Goal: Task Accomplishment & Management: Use online tool/utility

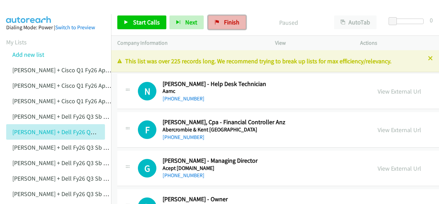
click at [224, 24] on span "Finish" at bounding box center [231, 22] width 15 height 8
click at [219, 22] on link "Finish" at bounding box center [227, 22] width 38 height 14
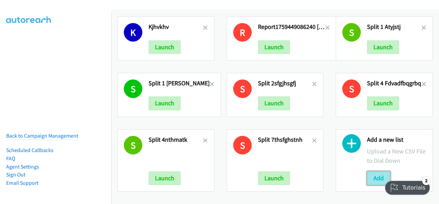
click at [371, 172] on button "Add" at bounding box center [378, 178] width 23 height 14
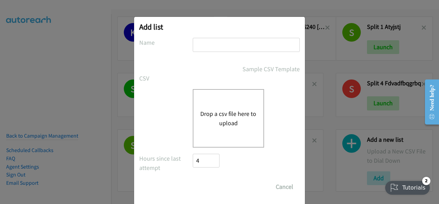
click at [198, 47] on input "text" at bounding box center [246, 45] width 107 height 14
paste input "Justin Lennert + Dell FY26Q3 SB CSG - AUcmcmcvmv"
type input "Justin Lennert + Dell FY26Q3 SB CSG - AUcmcmcvmv"
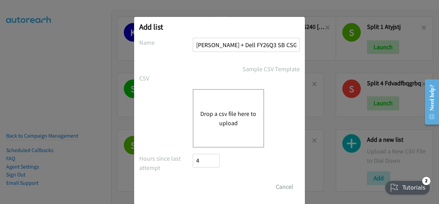
click at [217, 119] on button "Drop a csv file here to upload" at bounding box center [229, 118] width 56 height 19
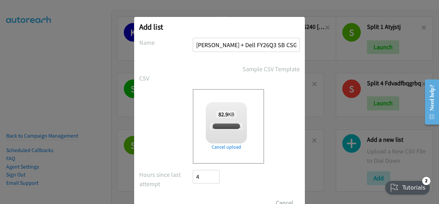
checkbox input "true"
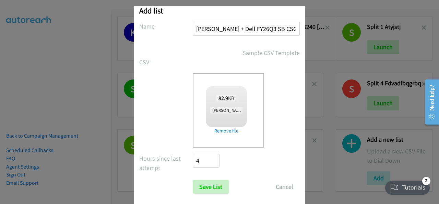
scroll to position [27, 0]
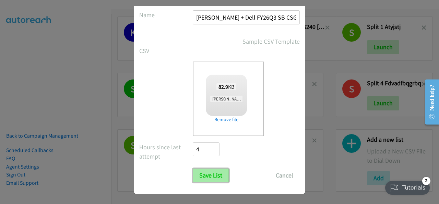
click at [210, 174] on input "Save List" at bounding box center [211, 175] width 36 height 14
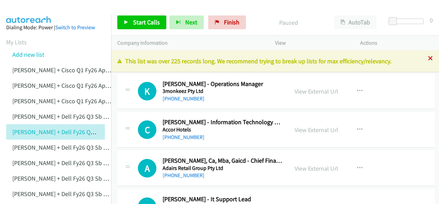
click at [428, 58] on icon at bounding box center [430, 58] width 5 height 5
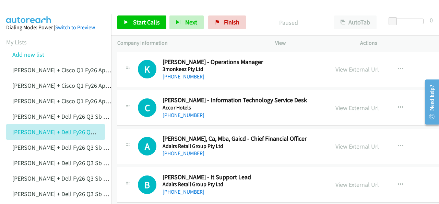
click at [174, 76] on link "[PHONE_NUMBER]" at bounding box center [184, 76] width 42 height 7
click at [177, 78] on link "[PHONE_NUMBER]" at bounding box center [184, 76] width 42 height 7
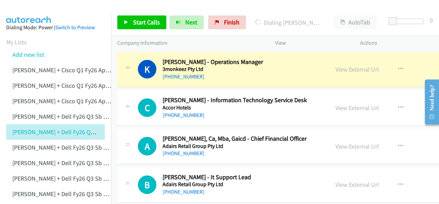
click at [34, 8] on img at bounding box center [29, 12] width 52 height 24
click at [23, 9] on img at bounding box center [29, 12] width 52 height 24
click at [57, 9] on div at bounding box center [216, 13] width 433 height 26
click at [42, 7] on img at bounding box center [29, 12] width 52 height 24
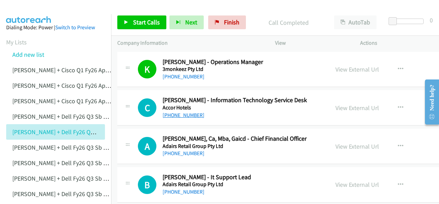
click at [180, 114] on link "[PHONE_NUMBER]" at bounding box center [184, 115] width 42 height 7
click at [40, 13] on img at bounding box center [29, 12] width 52 height 24
click at [34, 11] on img at bounding box center [29, 12] width 52 height 24
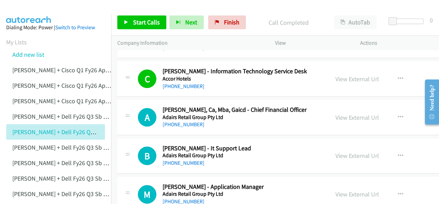
scroll to position [69, 0]
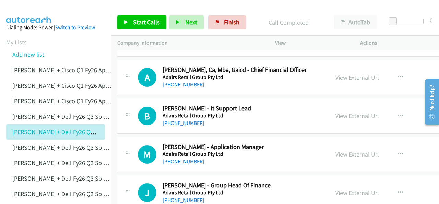
click at [181, 85] on link "[PHONE_NUMBER]" at bounding box center [184, 84] width 42 height 7
click at [14, 8] on img at bounding box center [29, 12] width 52 height 24
click at [176, 124] on link "[PHONE_NUMBER]" at bounding box center [184, 122] width 42 height 7
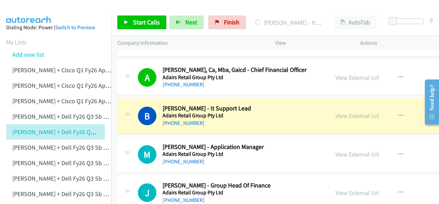
click at [31, 9] on img at bounding box center [29, 12] width 52 height 24
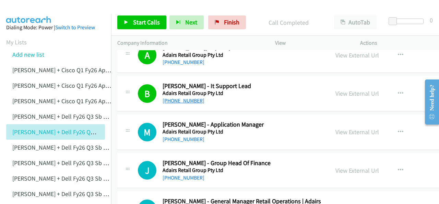
scroll to position [103, 0]
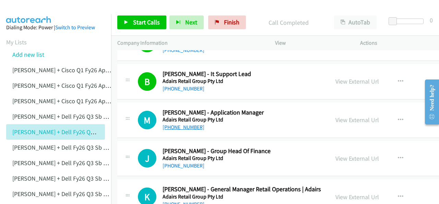
click at [188, 129] on link "[PHONE_NUMBER]" at bounding box center [184, 127] width 42 height 7
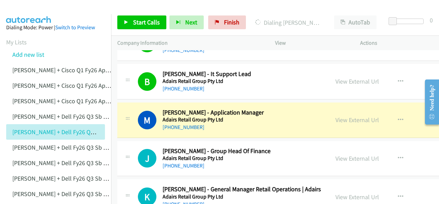
click at [30, 9] on img at bounding box center [29, 12] width 52 height 24
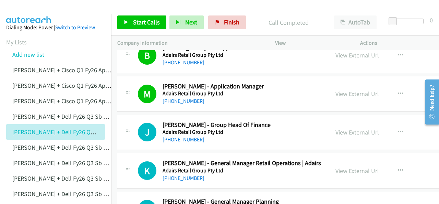
scroll to position [137, 0]
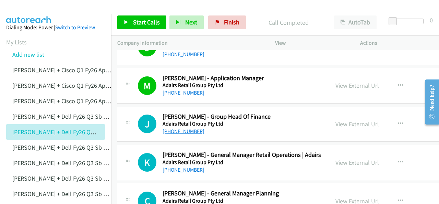
click at [182, 131] on link "[PHONE_NUMBER]" at bounding box center [184, 131] width 42 height 7
click at [27, 13] on img at bounding box center [29, 12] width 52 height 24
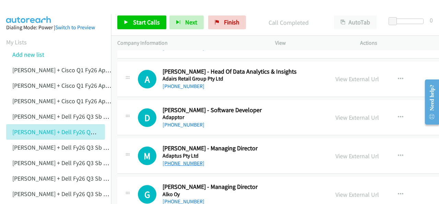
scroll to position [343, 0]
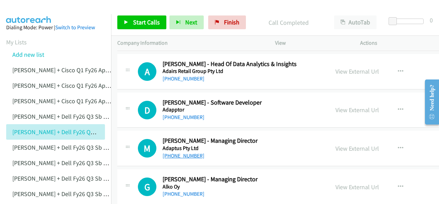
click at [179, 153] on link "[PHONE_NUMBER]" at bounding box center [184, 155] width 42 height 7
click at [27, 13] on img at bounding box center [29, 12] width 52 height 24
click at [25, 8] on img at bounding box center [29, 12] width 52 height 24
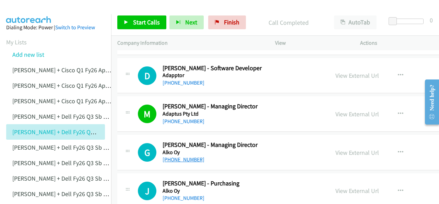
click at [185, 158] on link "[PHONE_NUMBER]" at bounding box center [184, 159] width 42 height 7
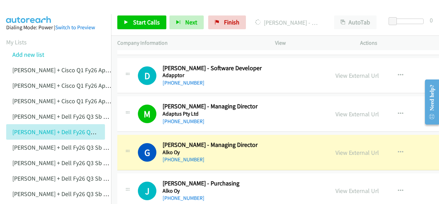
click at [30, 11] on img at bounding box center [29, 12] width 52 height 24
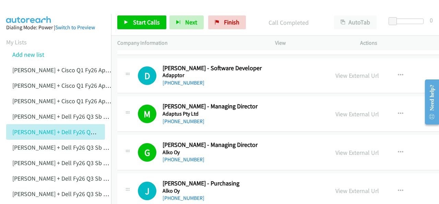
click at [16, 11] on img at bounding box center [29, 12] width 52 height 24
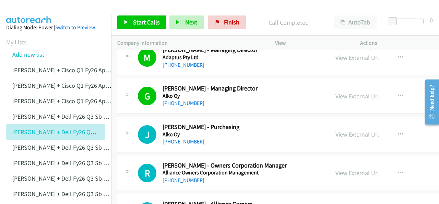
scroll to position [446, 0]
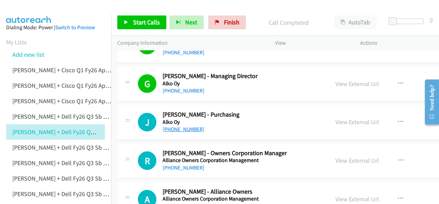
click at [178, 126] on link "[PHONE_NUMBER]" at bounding box center [184, 129] width 42 height 7
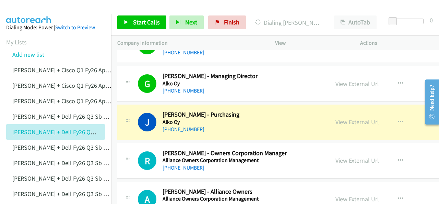
click at [36, 8] on img at bounding box center [29, 12] width 52 height 24
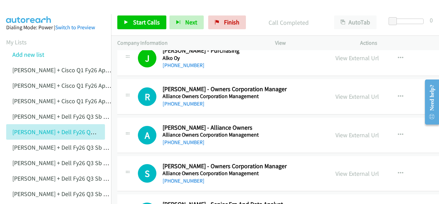
scroll to position [515, 0]
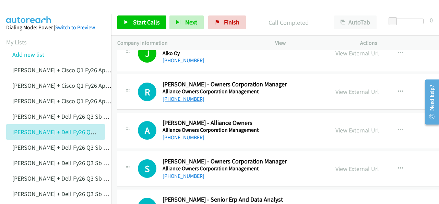
click at [177, 97] on link "[PHONE_NUMBER]" at bounding box center [184, 98] width 42 height 7
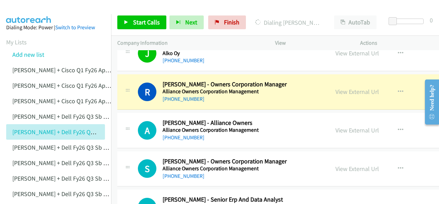
click at [28, 11] on img at bounding box center [29, 12] width 52 height 24
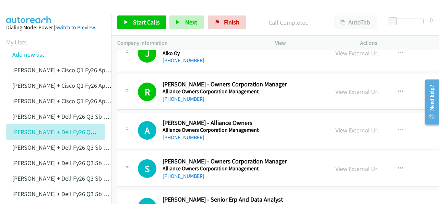
click at [13, 6] on img at bounding box center [29, 12] width 52 height 24
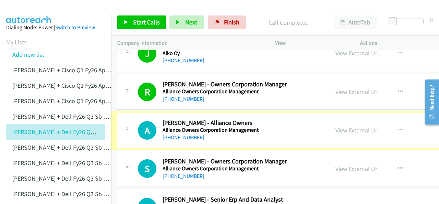
click at [174, 135] on link "[PHONE_NUMBER]" at bounding box center [184, 137] width 42 height 7
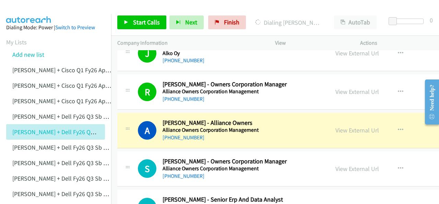
click at [26, 8] on img at bounding box center [29, 12] width 52 height 24
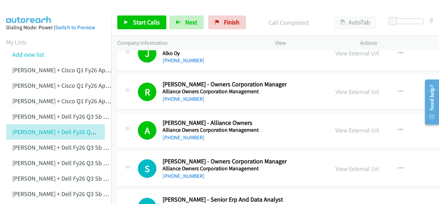
click at [49, 7] on img at bounding box center [29, 12] width 52 height 24
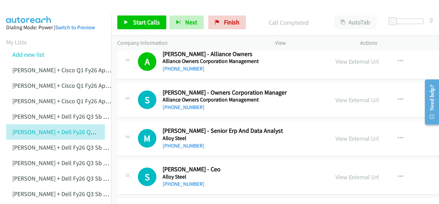
scroll to position [549, 0]
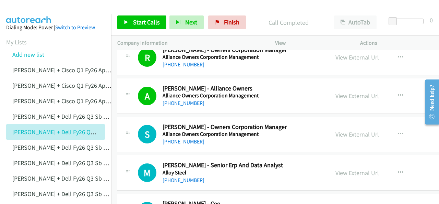
click at [174, 139] on link "[PHONE_NUMBER]" at bounding box center [184, 141] width 42 height 7
click at [31, 7] on img at bounding box center [29, 12] width 52 height 24
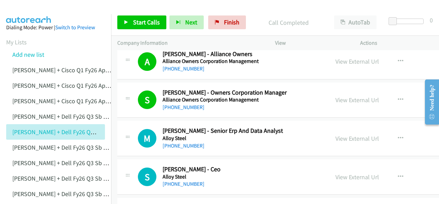
scroll to position [618, 0]
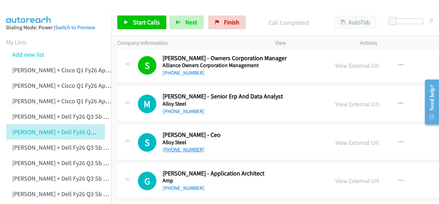
click at [173, 147] on link "[PHONE_NUMBER]" at bounding box center [184, 149] width 42 height 7
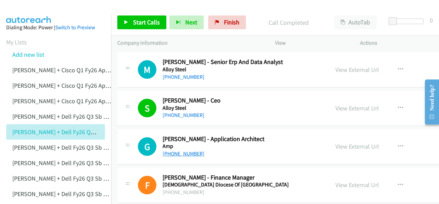
click at [182, 152] on link "[PHONE_NUMBER]" at bounding box center [184, 153] width 42 height 7
click at [31, 11] on img at bounding box center [29, 12] width 52 height 24
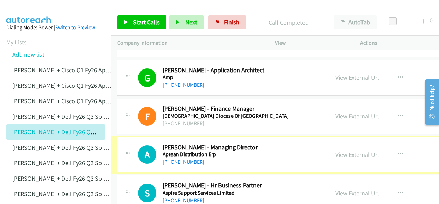
click at [175, 160] on link "[PHONE_NUMBER]" at bounding box center [184, 161] width 42 height 7
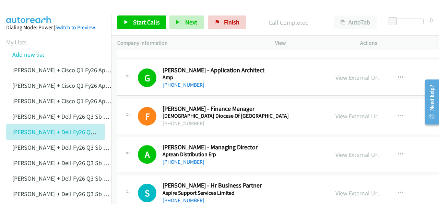
click at [41, 13] on img at bounding box center [29, 12] width 52 height 24
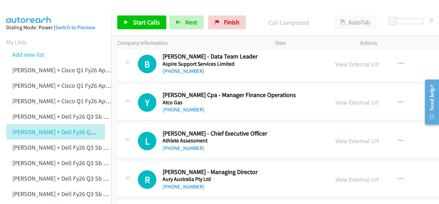
scroll to position [893, 0]
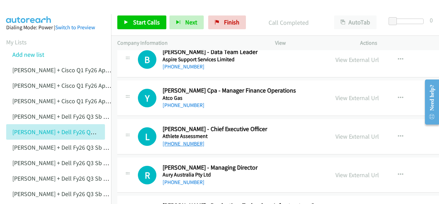
click at [177, 142] on link "[PHONE_NUMBER]" at bounding box center [184, 143] width 42 height 7
click at [33, 7] on img at bounding box center [29, 12] width 52 height 24
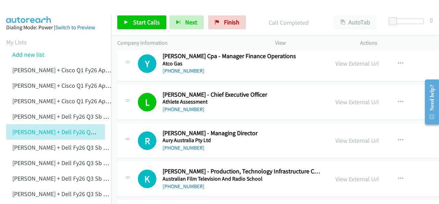
scroll to position [961, 0]
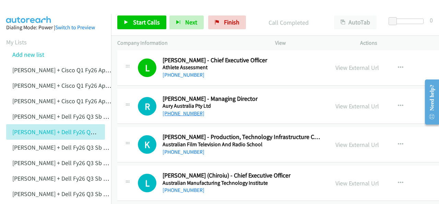
click at [179, 110] on link "[PHONE_NUMBER]" at bounding box center [184, 113] width 42 height 7
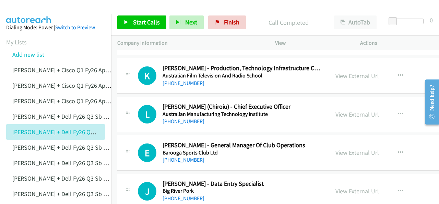
scroll to position [996, 0]
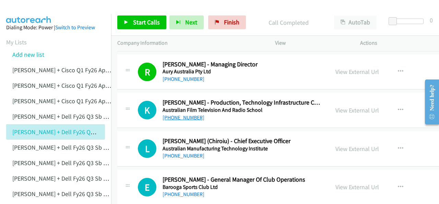
click at [180, 114] on link "[PHONE_NUMBER]" at bounding box center [184, 117] width 42 height 7
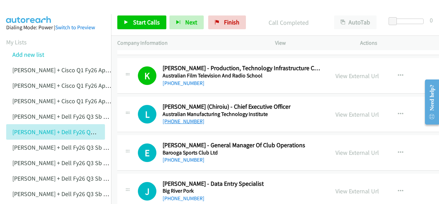
click at [180, 118] on link "[PHONE_NUMBER]" at bounding box center [184, 121] width 42 height 7
click at [37, 9] on img at bounding box center [29, 12] width 52 height 24
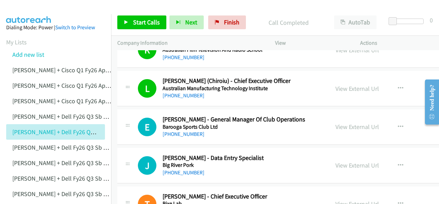
scroll to position [1064, 0]
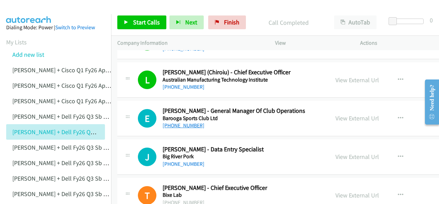
click at [186, 122] on link "[PHONE_NUMBER]" at bounding box center [184, 125] width 42 height 7
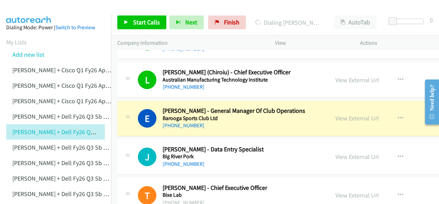
click at [33, 12] on img at bounding box center [29, 12] width 52 height 24
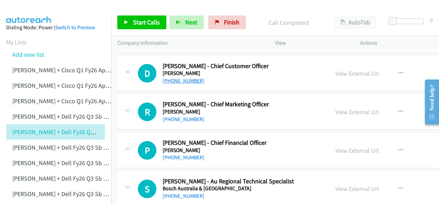
scroll to position [1236, 0]
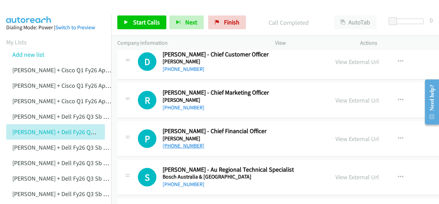
click at [173, 142] on link "[PHONE_NUMBER]" at bounding box center [184, 145] width 42 height 7
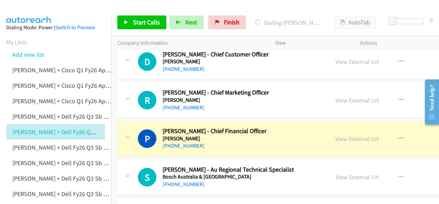
click at [23, 12] on img at bounding box center [29, 12] width 52 height 24
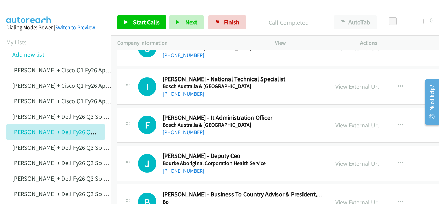
scroll to position [1373, 0]
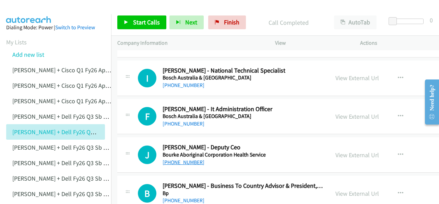
click at [174, 159] on link "[PHONE_NUMBER]" at bounding box center [184, 162] width 42 height 7
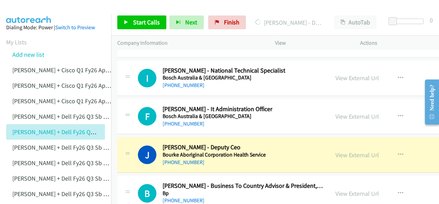
click at [24, 9] on img at bounding box center [29, 12] width 52 height 24
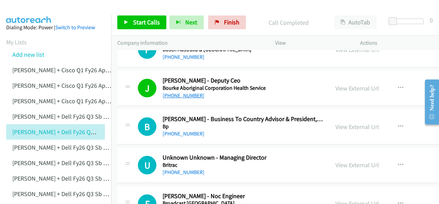
scroll to position [1442, 0]
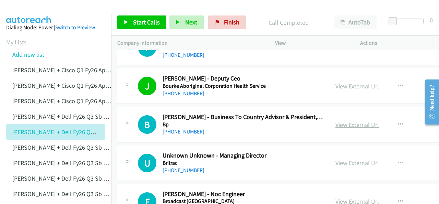
click at [336, 121] on link "View External Url" at bounding box center [358, 125] width 44 height 8
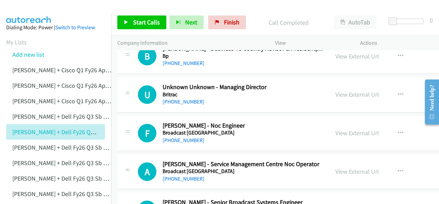
scroll to position [1511, 0]
click at [170, 98] on link "[PHONE_NUMBER]" at bounding box center [184, 101] width 42 height 7
click at [23, 5] on img at bounding box center [29, 12] width 52 height 24
click at [348, 90] on link "View External Url" at bounding box center [358, 94] width 44 height 8
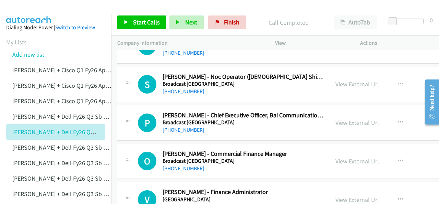
scroll to position [1785, 0]
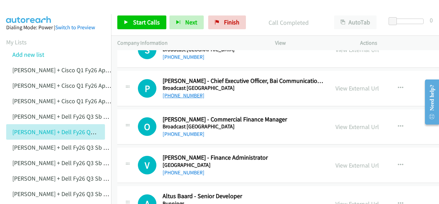
click at [176, 92] on link "[PHONE_NUMBER]" at bounding box center [184, 95] width 42 height 7
click at [33, 7] on img at bounding box center [29, 12] width 52 height 24
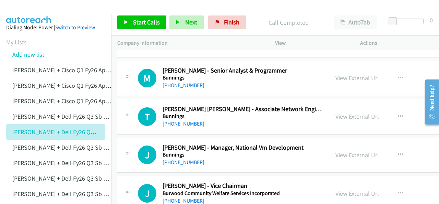
scroll to position [1957, 0]
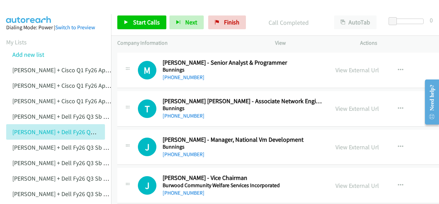
click at [22, 10] on img at bounding box center [29, 12] width 52 height 24
click at [178, 112] on link "[PHONE_NUMBER]" at bounding box center [184, 115] width 42 height 7
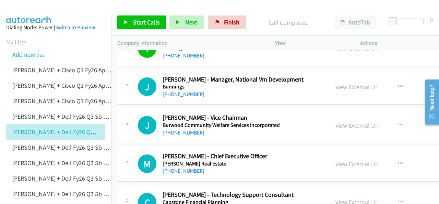
scroll to position [2026, 0]
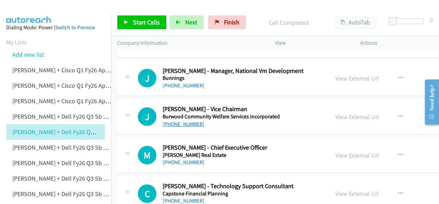
click at [181, 121] on link "[PHONE_NUMBER]" at bounding box center [184, 124] width 42 height 7
click at [28, 9] on img at bounding box center [29, 12] width 52 height 24
click at [181, 159] on link "[PHONE_NUMBER]" at bounding box center [184, 162] width 42 height 7
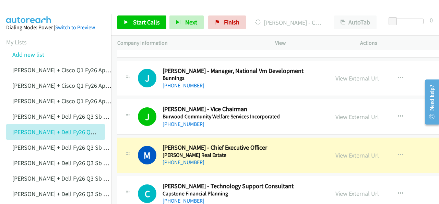
click at [23, 13] on img at bounding box center [29, 12] width 52 height 24
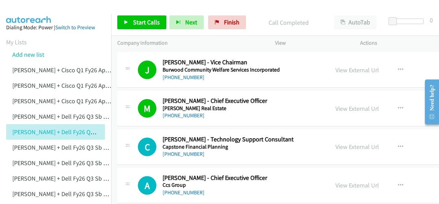
scroll to position [2129, 0]
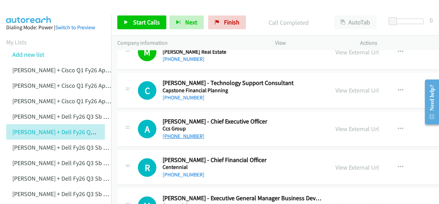
click at [180, 133] on link "[PHONE_NUMBER]" at bounding box center [184, 136] width 42 height 7
click at [25, 12] on img at bounding box center [29, 12] width 52 height 24
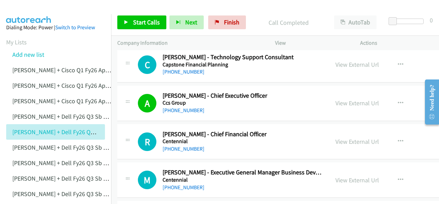
scroll to position [2163, 0]
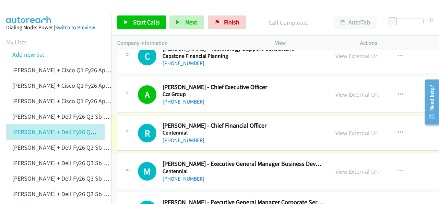
click at [173, 137] on link "[PHONE_NUMBER]" at bounding box center [184, 140] width 42 height 7
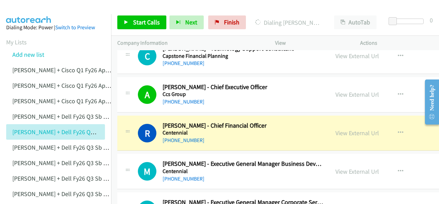
click at [36, 12] on img at bounding box center [29, 12] width 52 height 24
click at [34, 8] on img at bounding box center [29, 12] width 52 height 24
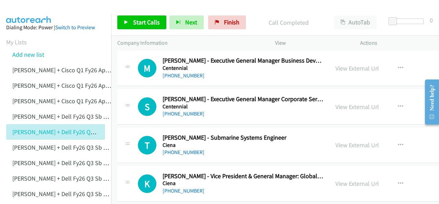
scroll to position [2300, 0]
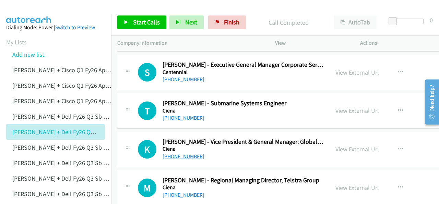
click at [175, 153] on link "[PHONE_NUMBER]" at bounding box center [184, 156] width 42 height 7
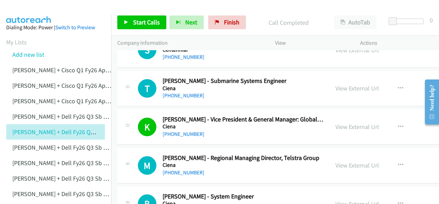
scroll to position [2335, 0]
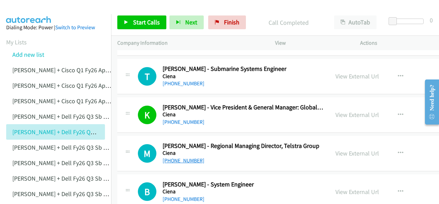
click at [174, 157] on link "[PHONE_NUMBER]" at bounding box center [184, 160] width 42 height 7
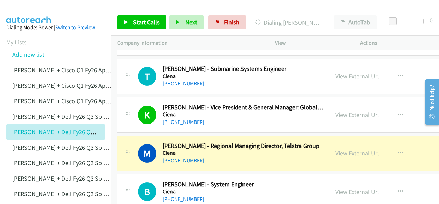
click at [36, 11] on img at bounding box center [29, 12] width 52 height 24
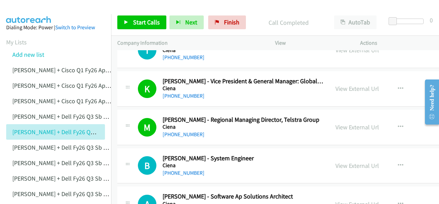
scroll to position [2403, 0]
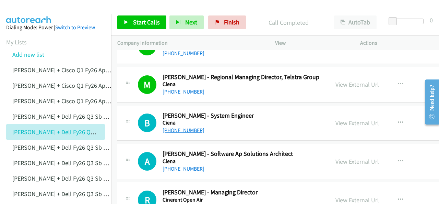
click at [188, 127] on link "[PHONE_NUMBER]" at bounding box center [184, 130] width 42 height 7
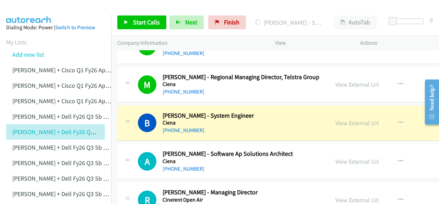
click at [38, 6] on img at bounding box center [29, 12] width 52 height 24
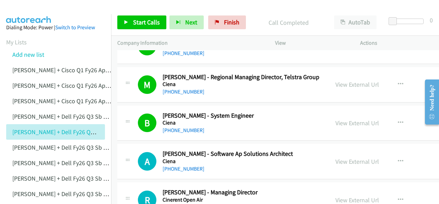
scroll to position [2438, 0]
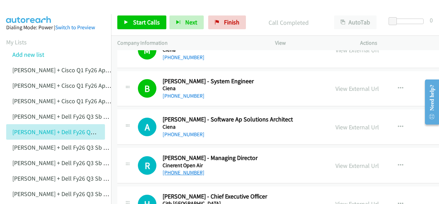
click at [183, 169] on link "[PHONE_NUMBER]" at bounding box center [184, 172] width 42 height 7
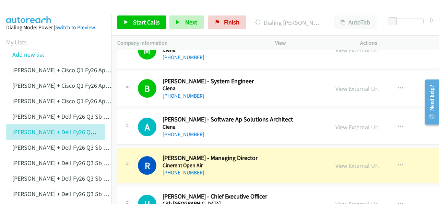
click at [19, 13] on img at bounding box center [29, 12] width 52 height 24
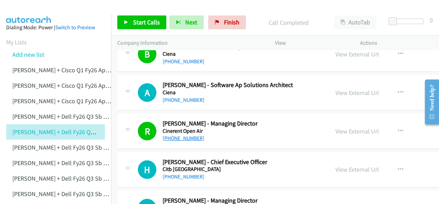
scroll to position [2506, 0]
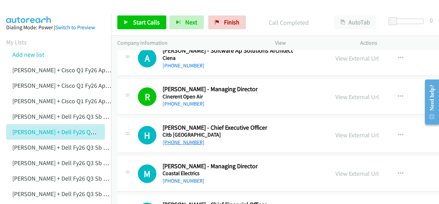
click at [179, 139] on link "[PHONE_NUMBER]" at bounding box center [184, 142] width 42 height 7
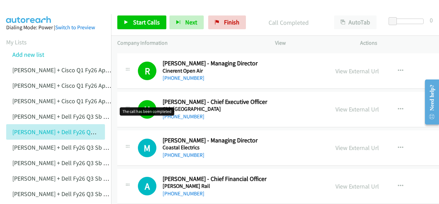
scroll to position [2541, 0]
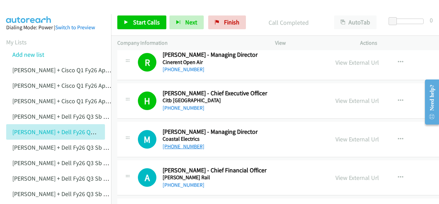
click at [174, 143] on link "[PHONE_NUMBER]" at bounding box center [184, 146] width 42 height 7
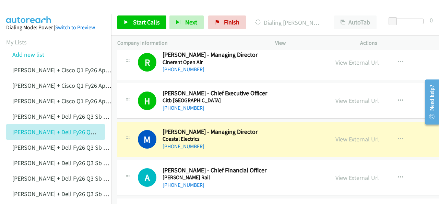
click at [39, 10] on img at bounding box center [29, 12] width 52 height 24
click at [340, 135] on link "View External Url" at bounding box center [358, 139] width 44 height 8
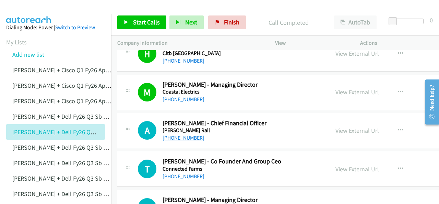
scroll to position [2575, 0]
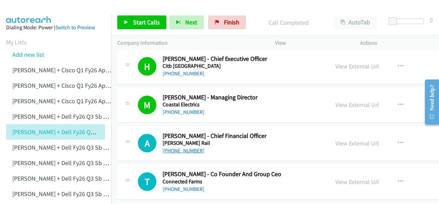
drag, startPoint x: 169, startPoint y: 140, endPoint x: 170, endPoint y: 143, distance: 3.5
click at [171, 147] on link "[PHONE_NUMBER]" at bounding box center [184, 150] width 42 height 7
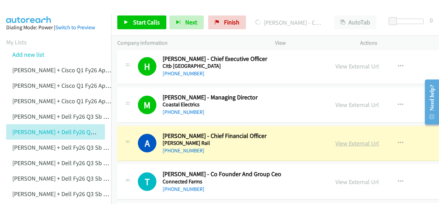
click at [339, 139] on link "View External Url" at bounding box center [358, 143] width 44 height 8
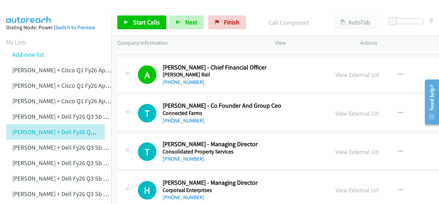
scroll to position [2644, 0]
click at [174, 117] on link "[PHONE_NUMBER]" at bounding box center [184, 120] width 42 height 7
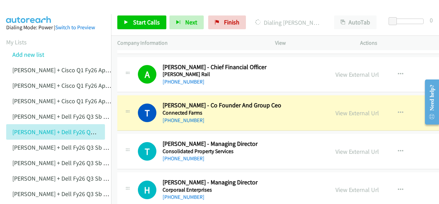
click at [37, 11] on img at bounding box center [29, 12] width 52 height 24
click at [342, 109] on link "View External Url" at bounding box center [358, 113] width 44 height 8
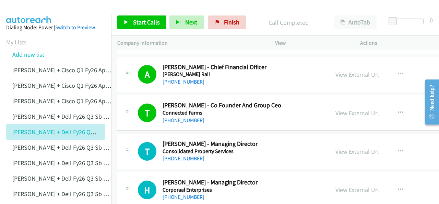
drag, startPoint x: 174, startPoint y: 149, endPoint x: 177, endPoint y: 153, distance: 5.4
click at [178, 155] on link "[PHONE_NUMBER]" at bounding box center [184, 158] width 42 height 7
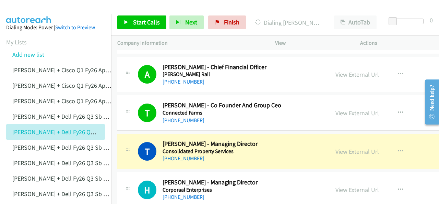
click at [27, 10] on img at bounding box center [29, 12] width 52 height 24
click at [343, 147] on link "View External Url" at bounding box center [358, 151] width 44 height 8
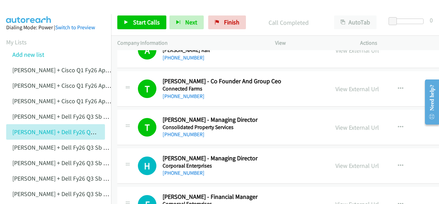
scroll to position [2712, 0]
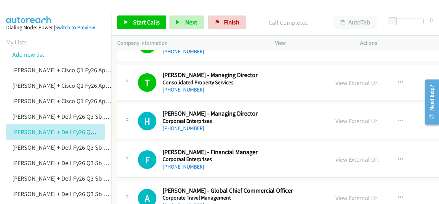
click at [178, 125] on link "[PHONE_NUMBER]" at bounding box center [184, 128] width 42 height 7
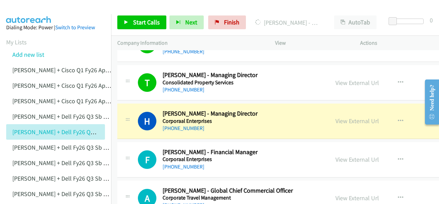
click at [35, 5] on img at bounding box center [29, 12] width 52 height 24
click at [340, 117] on link "View External Url" at bounding box center [358, 121] width 44 height 8
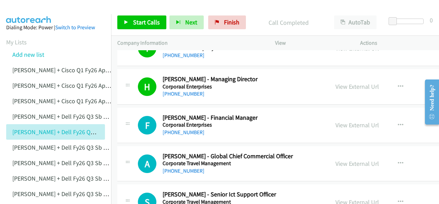
scroll to position [2781, 0]
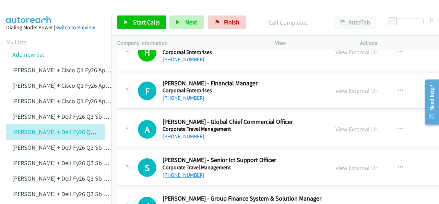
click at [182, 171] on link "[PHONE_NUMBER]" at bounding box center [184, 174] width 42 height 7
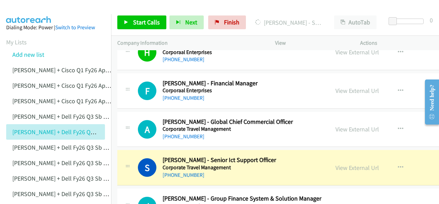
click at [30, 12] on img at bounding box center [29, 12] width 52 height 24
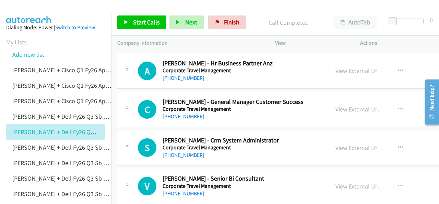
scroll to position [3193, 0]
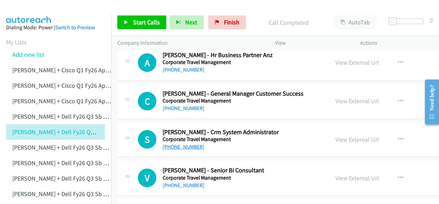
click at [178, 143] on link "[PHONE_NUMBER]" at bounding box center [184, 146] width 42 height 7
click at [31, 10] on img at bounding box center [29, 12] width 52 height 24
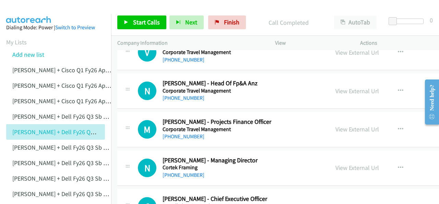
scroll to position [3330, 0]
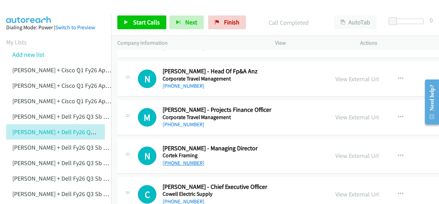
click at [183, 159] on link "[PHONE_NUMBER]" at bounding box center [184, 162] width 42 height 7
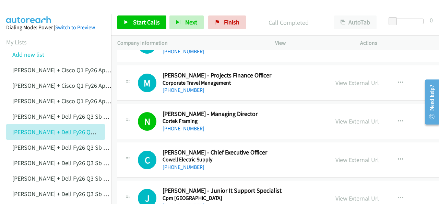
scroll to position [3399, 0]
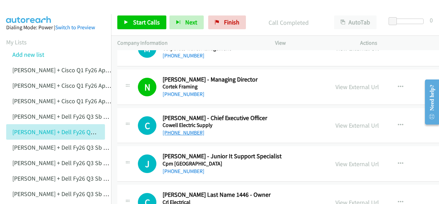
click at [180, 129] on link "[PHONE_NUMBER]" at bounding box center [184, 132] width 42 height 7
click at [31, 10] on img at bounding box center [29, 12] width 52 height 24
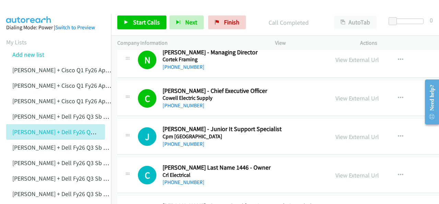
scroll to position [3433, 0]
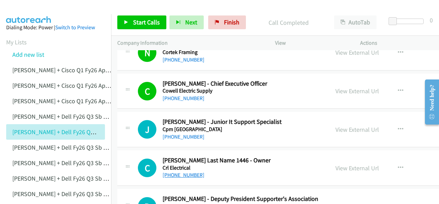
click at [179, 171] on link "[PHONE_NUMBER]" at bounding box center [184, 174] width 42 height 7
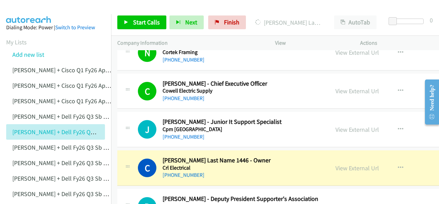
click at [39, 12] on img at bounding box center [29, 12] width 52 height 24
click at [344, 164] on link "View External Url" at bounding box center [358, 168] width 44 height 8
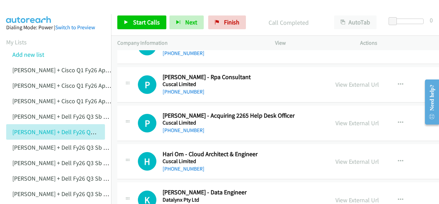
scroll to position [3605, 0]
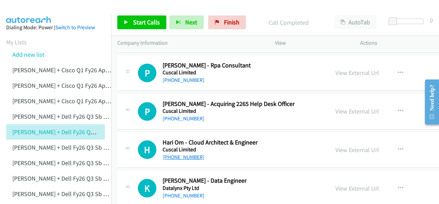
click at [171, 153] on link "[PHONE_NUMBER]" at bounding box center [184, 156] width 42 height 7
click at [28, 12] on img at bounding box center [29, 12] width 52 height 24
click at [38, 10] on img at bounding box center [29, 12] width 52 height 24
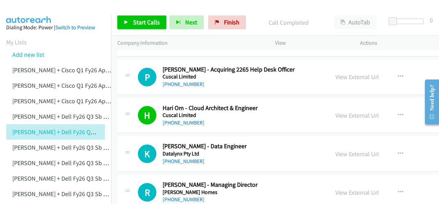
scroll to position [3674, 0]
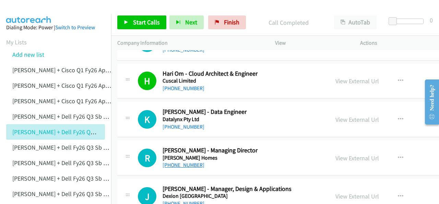
click at [181, 161] on link "[PHONE_NUMBER]" at bounding box center [184, 164] width 42 height 7
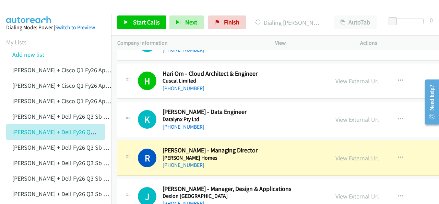
click at [341, 154] on link "View External Url" at bounding box center [358, 158] width 44 height 8
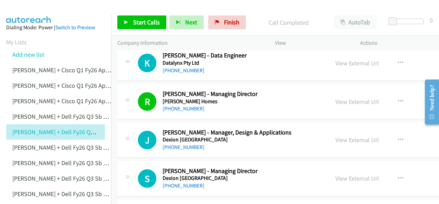
scroll to position [3742, 0]
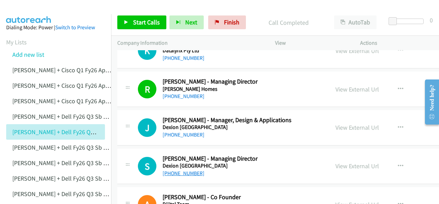
click at [180, 170] on link "[PHONE_NUMBER]" at bounding box center [184, 173] width 42 height 7
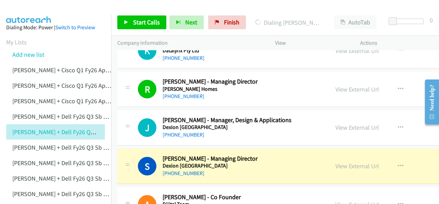
click at [9, 13] on img at bounding box center [29, 12] width 52 height 24
click at [341, 162] on link "View External Url" at bounding box center [358, 166] width 44 height 8
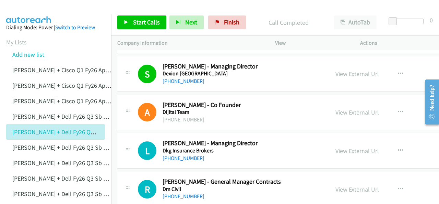
scroll to position [3845, 0]
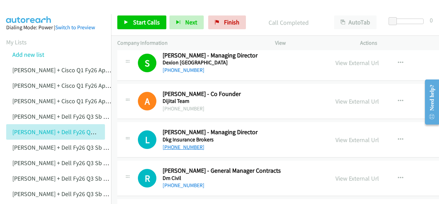
click at [179, 144] on link "[PHONE_NUMBER]" at bounding box center [184, 147] width 42 height 7
click at [39, 10] on img at bounding box center [29, 12] width 52 height 24
click at [26, 6] on img at bounding box center [29, 12] width 52 height 24
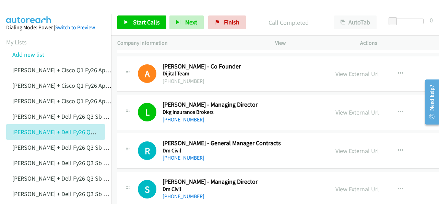
scroll to position [3880, 0]
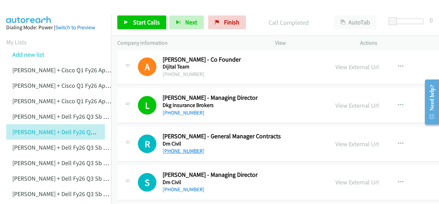
click at [173, 147] on link "[PHONE_NUMBER]" at bounding box center [184, 150] width 42 height 7
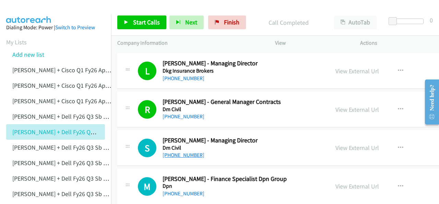
click at [182, 151] on link "[PHONE_NUMBER]" at bounding box center [184, 154] width 42 height 7
click at [24, 5] on img at bounding box center [29, 12] width 52 height 24
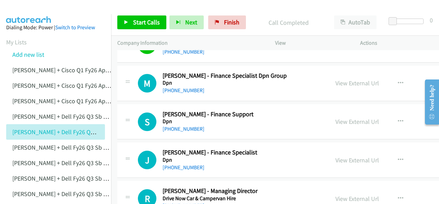
scroll to position [4051, 0]
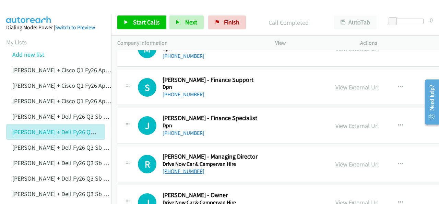
click at [185, 168] on link "[PHONE_NUMBER]" at bounding box center [184, 171] width 42 height 7
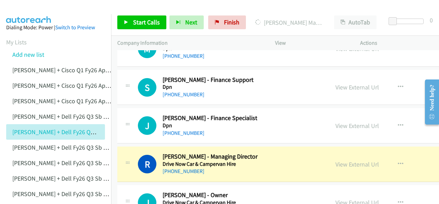
click at [34, 12] on img at bounding box center [29, 12] width 52 height 24
drag, startPoint x: 349, startPoint y: 151, endPoint x: 321, endPoint y: 185, distance: 43.4
drag, startPoint x: 347, startPoint y: 152, endPoint x: 310, endPoint y: 180, distance: 46.3
click at [341, 160] on link "View External Url" at bounding box center [358, 164] width 44 height 8
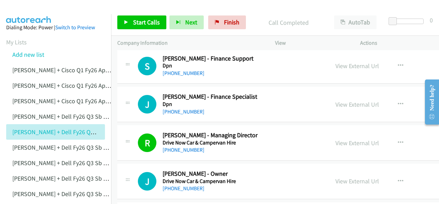
scroll to position [4086, 0]
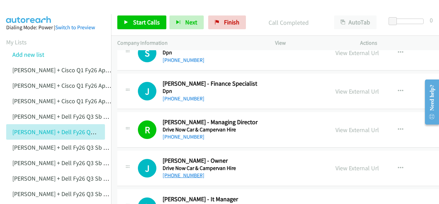
click at [176, 172] on link "[PHONE_NUMBER]" at bounding box center [184, 175] width 42 height 7
click at [32, 13] on img at bounding box center [29, 12] width 52 height 24
click at [31, 8] on img at bounding box center [29, 12] width 52 height 24
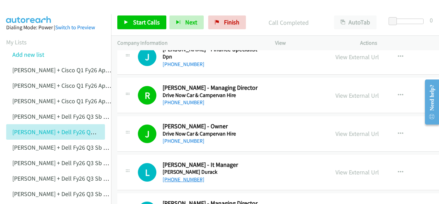
click at [187, 176] on link "[PHONE_NUMBER]" at bounding box center [184, 179] width 42 height 7
click at [34, 6] on img at bounding box center [29, 12] width 52 height 24
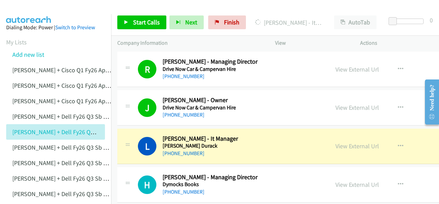
scroll to position [4154, 0]
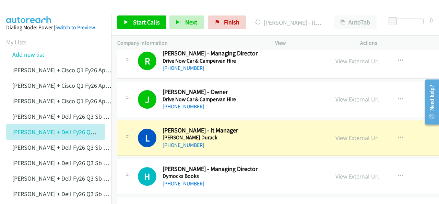
click at [30, 7] on img at bounding box center [29, 12] width 52 height 24
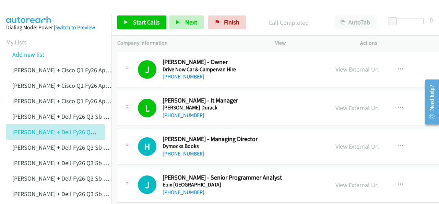
scroll to position [4189, 0]
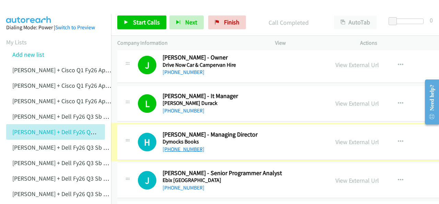
click at [181, 146] on link "[PHONE_NUMBER]" at bounding box center [184, 149] width 42 height 7
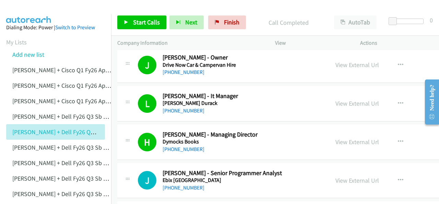
click at [29, 7] on img at bounding box center [29, 12] width 52 height 24
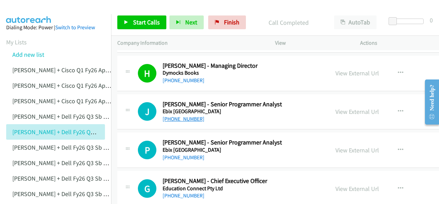
scroll to position [4292, 0]
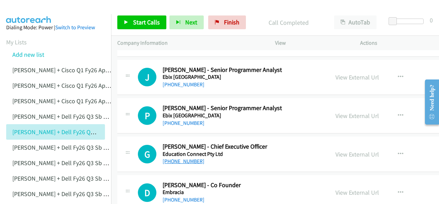
click at [181, 158] on link "[PHONE_NUMBER]" at bounding box center [184, 161] width 42 height 7
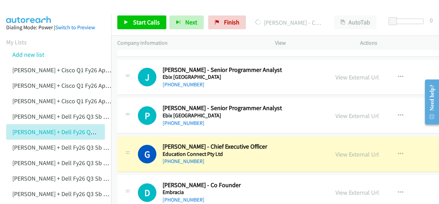
click at [22, 9] on img at bounding box center [29, 12] width 52 height 24
click at [336, 150] on link "View External Url" at bounding box center [358, 154] width 44 height 8
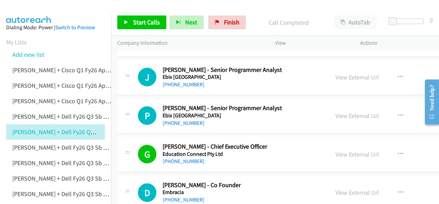
scroll to position [4326, 0]
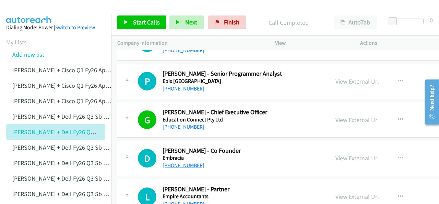
click at [178, 162] on link "[PHONE_NUMBER]" at bounding box center [184, 165] width 42 height 7
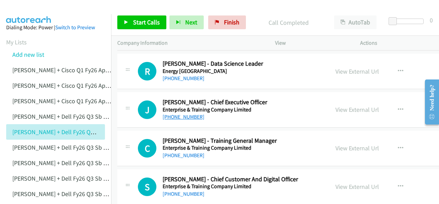
scroll to position [4532, 0]
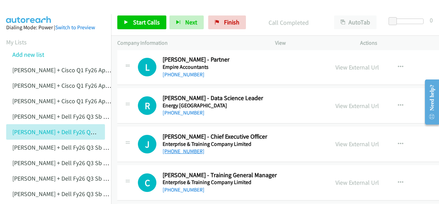
click at [174, 148] on link "[PHONE_NUMBER]" at bounding box center [184, 151] width 42 height 7
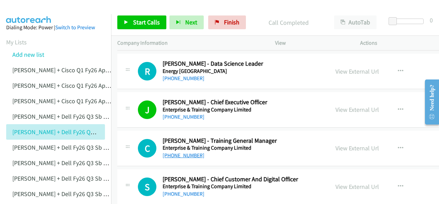
click at [176, 152] on link "[PHONE_NUMBER]" at bounding box center [184, 155] width 42 height 7
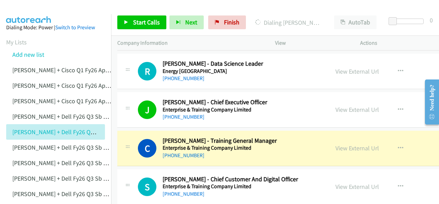
click at [36, 11] on img at bounding box center [29, 12] width 52 height 24
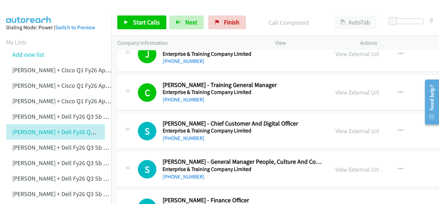
scroll to position [4635, 0]
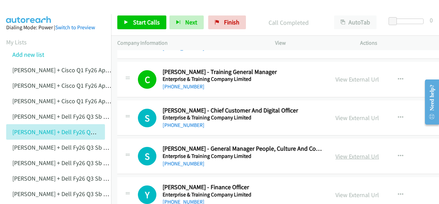
click at [339, 152] on link "View External Url" at bounding box center [358, 156] width 44 height 8
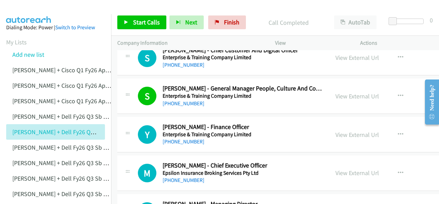
scroll to position [4704, 0]
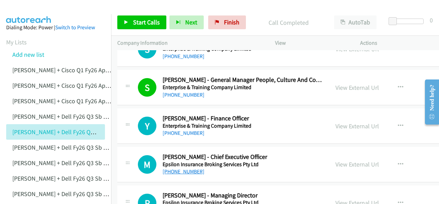
click at [172, 168] on link "[PHONE_NUMBER]" at bounding box center [184, 171] width 42 height 7
click at [27, 8] on img at bounding box center [29, 12] width 52 height 24
click at [174, 129] on link "[PHONE_NUMBER]" at bounding box center [184, 132] width 42 height 7
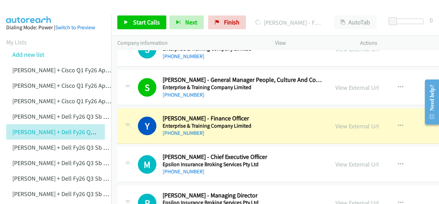
click at [27, 11] on img at bounding box center [29, 12] width 52 height 24
click at [56, 11] on div at bounding box center [216, 13] width 433 height 26
click at [343, 122] on link "View External Url" at bounding box center [358, 126] width 44 height 8
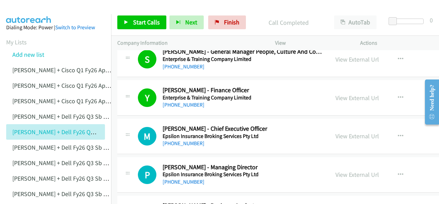
scroll to position [4738, 0]
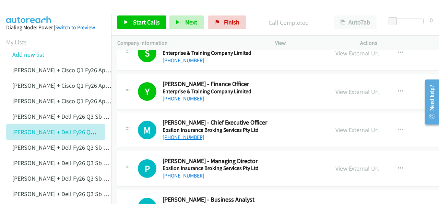
click at [176, 134] on link "[PHONE_NUMBER]" at bounding box center [184, 137] width 42 height 7
click at [29, 11] on img at bounding box center [29, 12] width 52 height 24
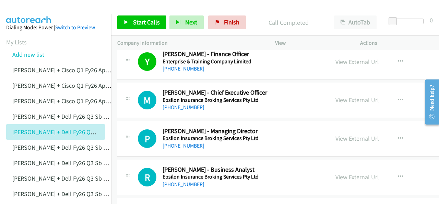
scroll to position [4772, 0]
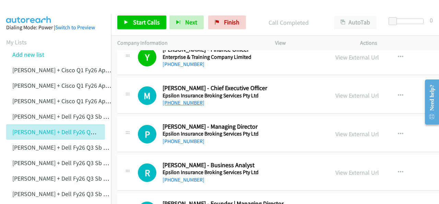
click at [177, 99] on link "[PHONE_NUMBER]" at bounding box center [184, 102] width 42 height 7
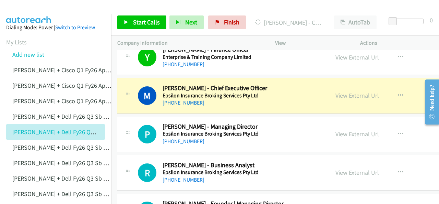
click at [22, 8] on img at bounding box center [29, 12] width 52 height 24
drag, startPoint x: 343, startPoint y: 80, endPoint x: 339, endPoint y: 95, distance: 15.7
click at [343, 91] on link "View External Url" at bounding box center [358, 95] width 44 height 8
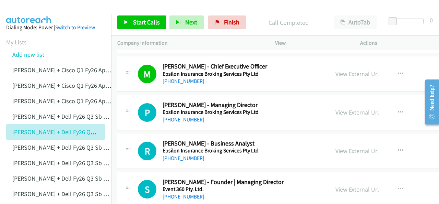
scroll to position [4807, 0]
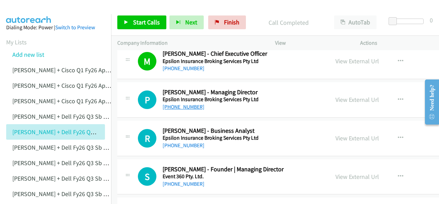
click at [184, 103] on link "[PHONE_NUMBER]" at bounding box center [184, 106] width 42 height 7
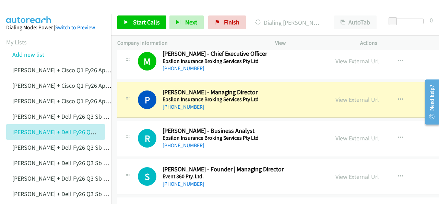
click at [34, 11] on img at bounding box center [29, 12] width 52 height 24
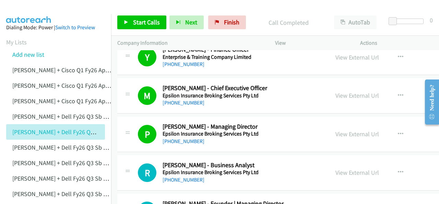
click at [32, 9] on img at bounding box center [29, 12] width 52 height 24
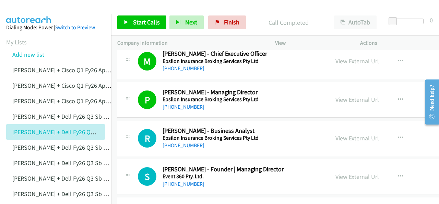
scroll to position [4841, 0]
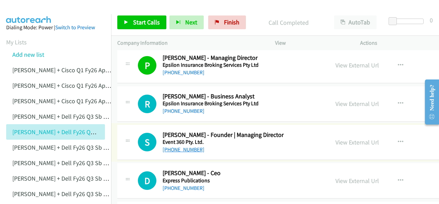
click at [183, 146] on link "[PHONE_NUMBER]" at bounding box center [184, 149] width 42 height 7
click at [20, 11] on img at bounding box center [29, 12] width 52 height 24
click at [174, 146] on link "[PHONE_NUMBER]" at bounding box center [184, 149] width 42 height 7
click at [29, 8] on img at bounding box center [29, 12] width 52 height 24
click at [176, 184] on link "[PHONE_NUMBER]" at bounding box center [184, 187] width 42 height 7
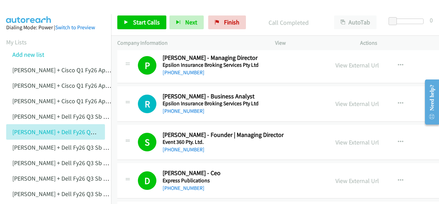
drag, startPoint x: 28, startPoint y: 13, endPoint x: 58, endPoint y: 16, distance: 30.0
click at [28, 13] on img at bounding box center [29, 12] width 52 height 24
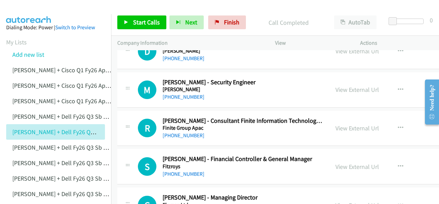
scroll to position [5081, 0]
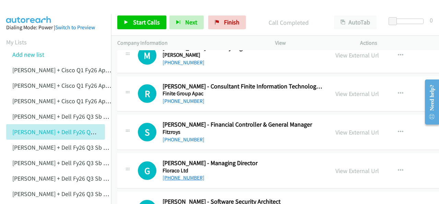
click at [178, 174] on link "[PHONE_NUMBER]" at bounding box center [184, 177] width 42 height 7
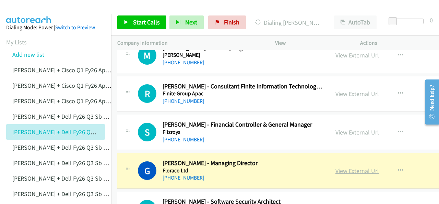
click at [346, 167] on link "View External Url" at bounding box center [358, 171] width 44 height 8
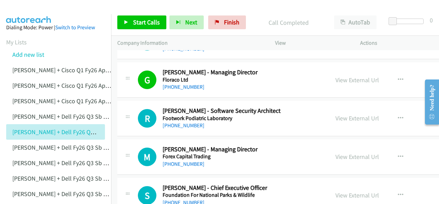
scroll to position [5184, 0]
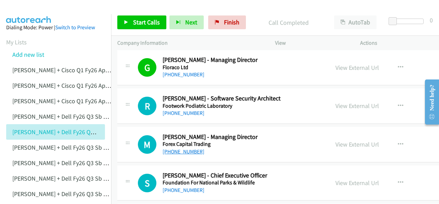
click at [179, 148] on link "[PHONE_NUMBER]" at bounding box center [184, 151] width 42 height 7
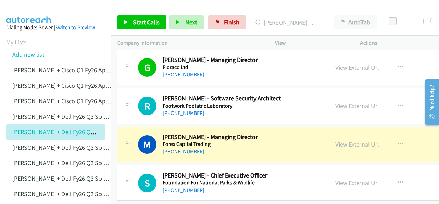
click at [24, 10] on img at bounding box center [29, 12] width 52 height 24
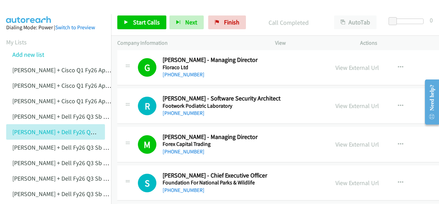
click at [32, 6] on img at bounding box center [29, 12] width 52 height 24
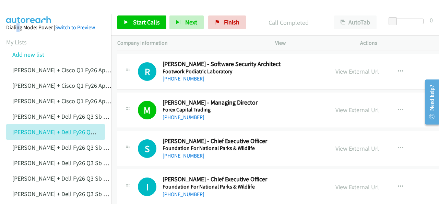
click at [177, 152] on link "[PHONE_NUMBER]" at bounding box center [184, 155] width 42 height 7
click at [26, 8] on img at bounding box center [29, 12] width 52 height 24
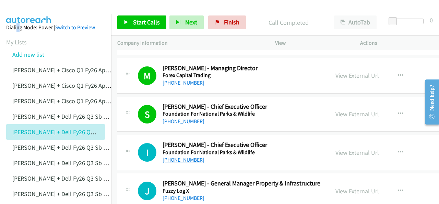
click at [172, 156] on link "[PHONE_NUMBER]" at bounding box center [184, 159] width 42 height 7
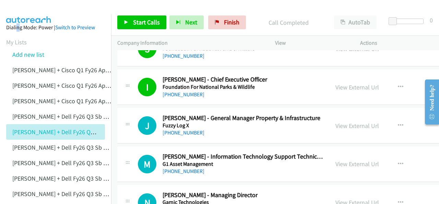
scroll to position [5322, 0]
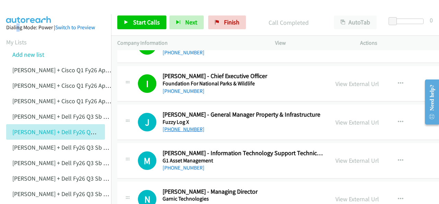
click at [179, 126] on link "[PHONE_NUMBER]" at bounding box center [184, 129] width 42 height 7
click at [30, 12] on img at bounding box center [29, 12] width 52 height 24
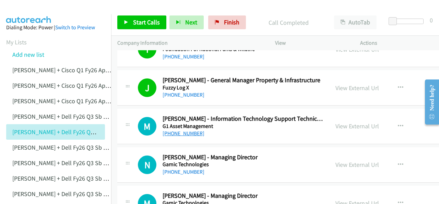
click at [179, 130] on link "[PHONE_NUMBER]" at bounding box center [184, 133] width 42 height 7
click at [24, 11] on img at bounding box center [29, 12] width 52 height 24
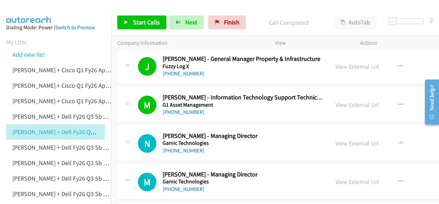
scroll to position [5390, 0]
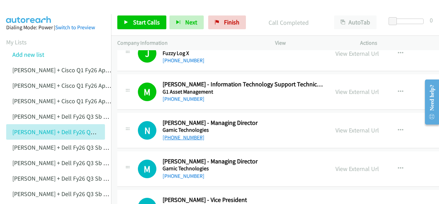
click at [168, 134] on link "[PHONE_NUMBER]" at bounding box center [184, 137] width 42 height 7
click at [50, 7] on img at bounding box center [29, 12] width 52 height 24
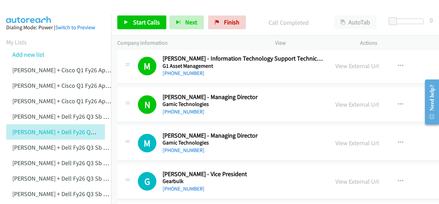
scroll to position [5425, 0]
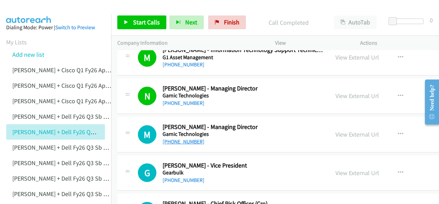
click at [177, 138] on link "[PHONE_NUMBER]" at bounding box center [184, 141] width 42 height 7
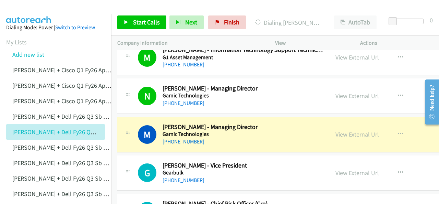
click at [31, 5] on img at bounding box center [29, 12] width 52 height 24
click at [341, 130] on link "View External Url" at bounding box center [358, 134] width 44 height 8
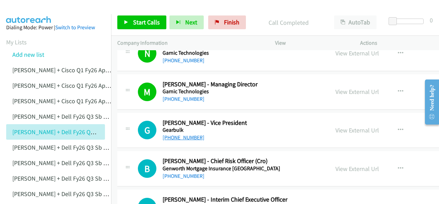
scroll to position [5459, 0]
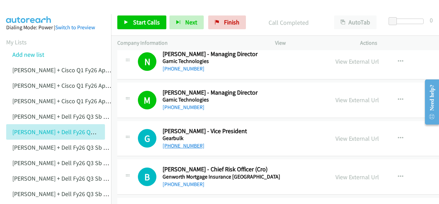
click at [180, 142] on link "[PHONE_NUMBER]" at bounding box center [184, 145] width 42 height 7
click at [26, 8] on img at bounding box center [29, 12] width 52 height 24
click at [22, 6] on img at bounding box center [29, 12] width 52 height 24
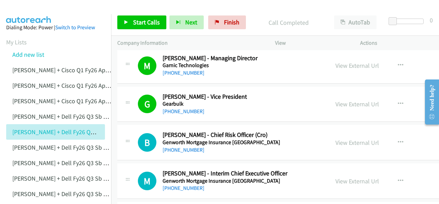
scroll to position [5528, 0]
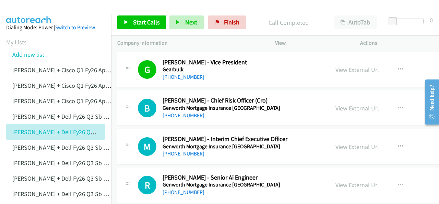
click at [175, 150] on link "[PHONE_NUMBER]" at bounding box center [184, 153] width 42 height 7
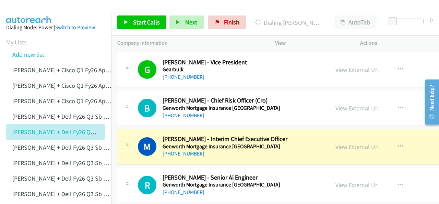
click at [23, 13] on img at bounding box center [29, 12] width 52 height 24
click at [344, 142] on link "View External Url" at bounding box center [358, 146] width 44 height 8
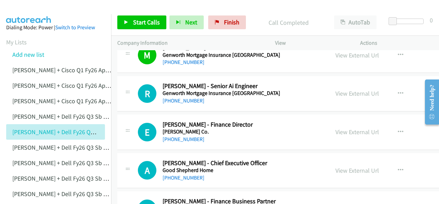
scroll to position [5631, 0]
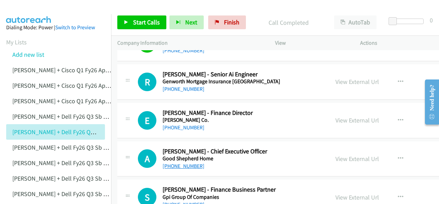
click at [177, 162] on link "[PHONE_NUMBER]" at bounding box center [184, 165] width 42 height 7
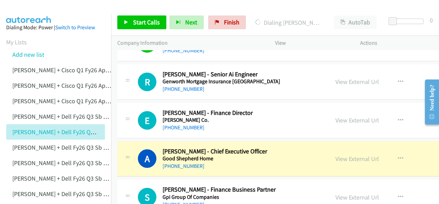
click at [28, 11] on img at bounding box center [29, 12] width 52 height 24
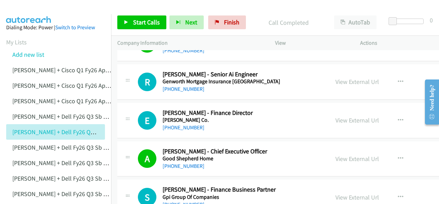
click at [27, 13] on img at bounding box center [29, 12] width 52 height 24
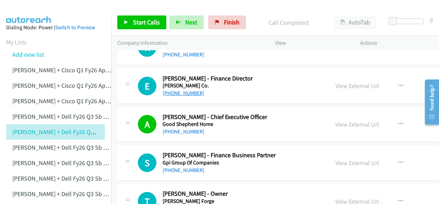
click at [175, 90] on link "[PHONE_NUMBER]" at bounding box center [184, 93] width 42 height 7
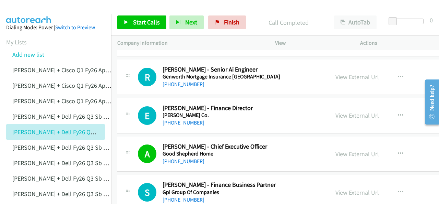
scroll to position [5631, 0]
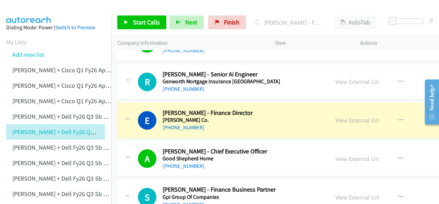
click at [30, 11] on img at bounding box center [29, 12] width 52 height 24
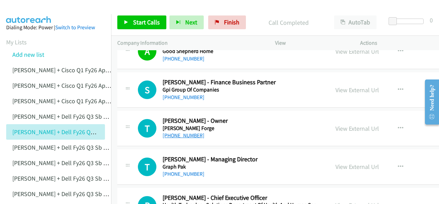
scroll to position [5734, 0]
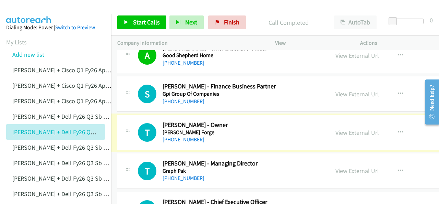
click at [177, 136] on link "[PHONE_NUMBER]" at bounding box center [184, 139] width 42 height 7
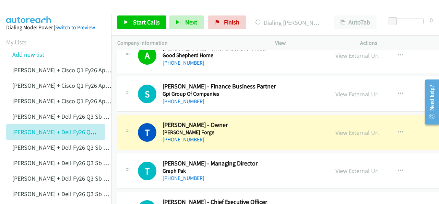
click at [50, 12] on img at bounding box center [29, 12] width 52 height 24
click at [338, 128] on link "View External Url" at bounding box center [358, 132] width 44 height 8
